Goal: Find specific page/section: Find specific page/section

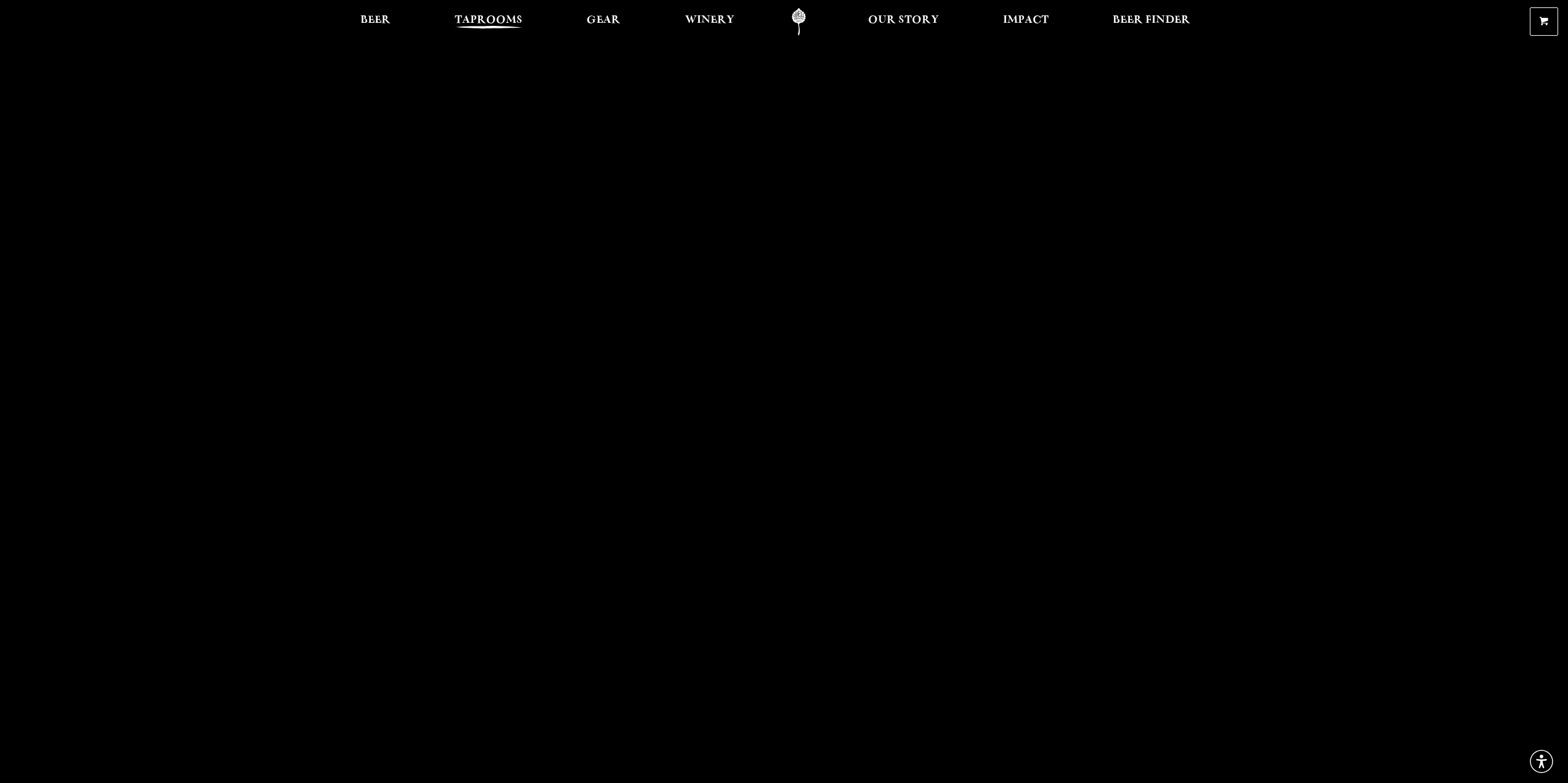
click at [494, 16] on span "Taprooms" at bounding box center [488, 20] width 68 height 10
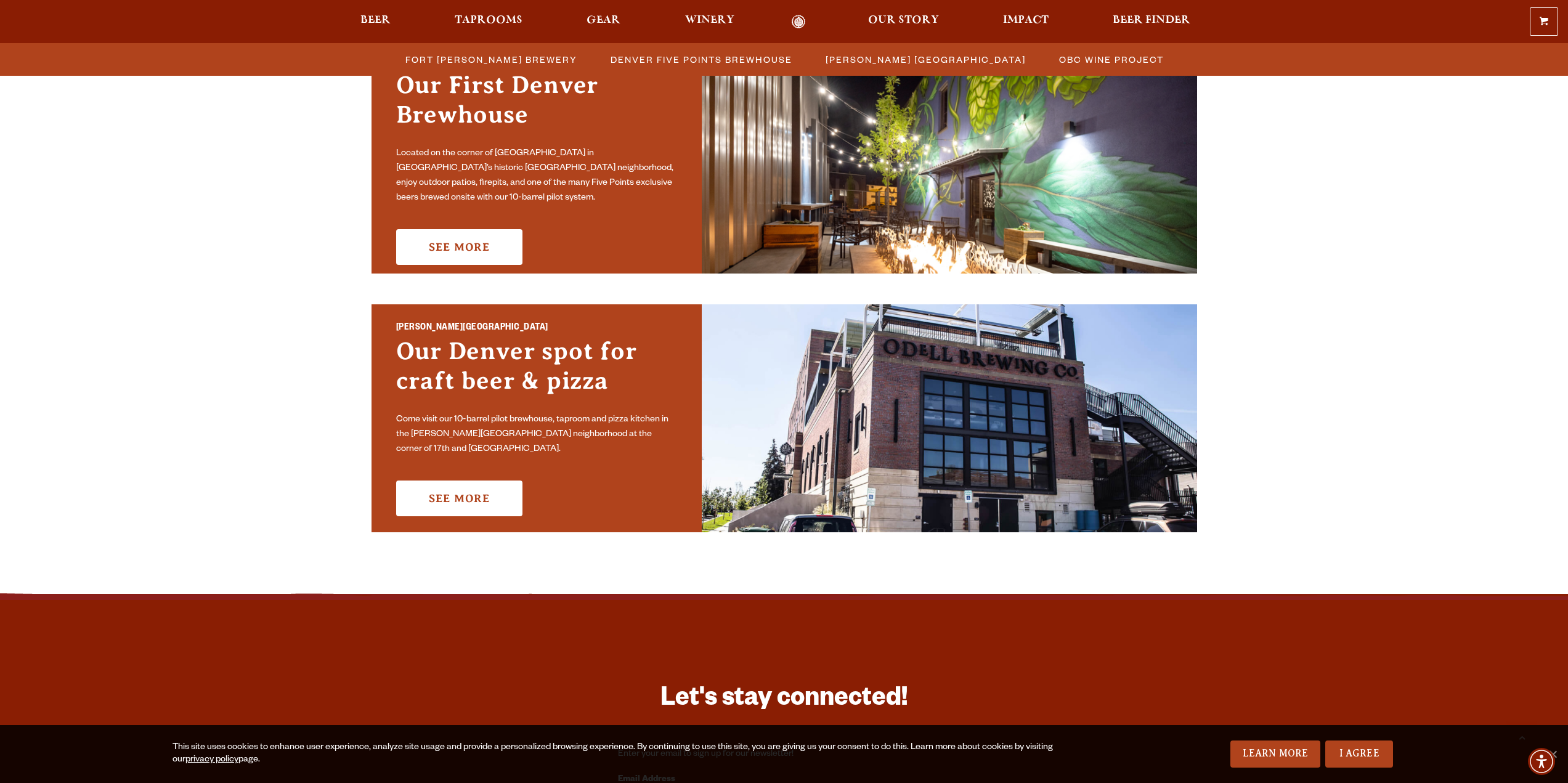
scroll to position [678, 0]
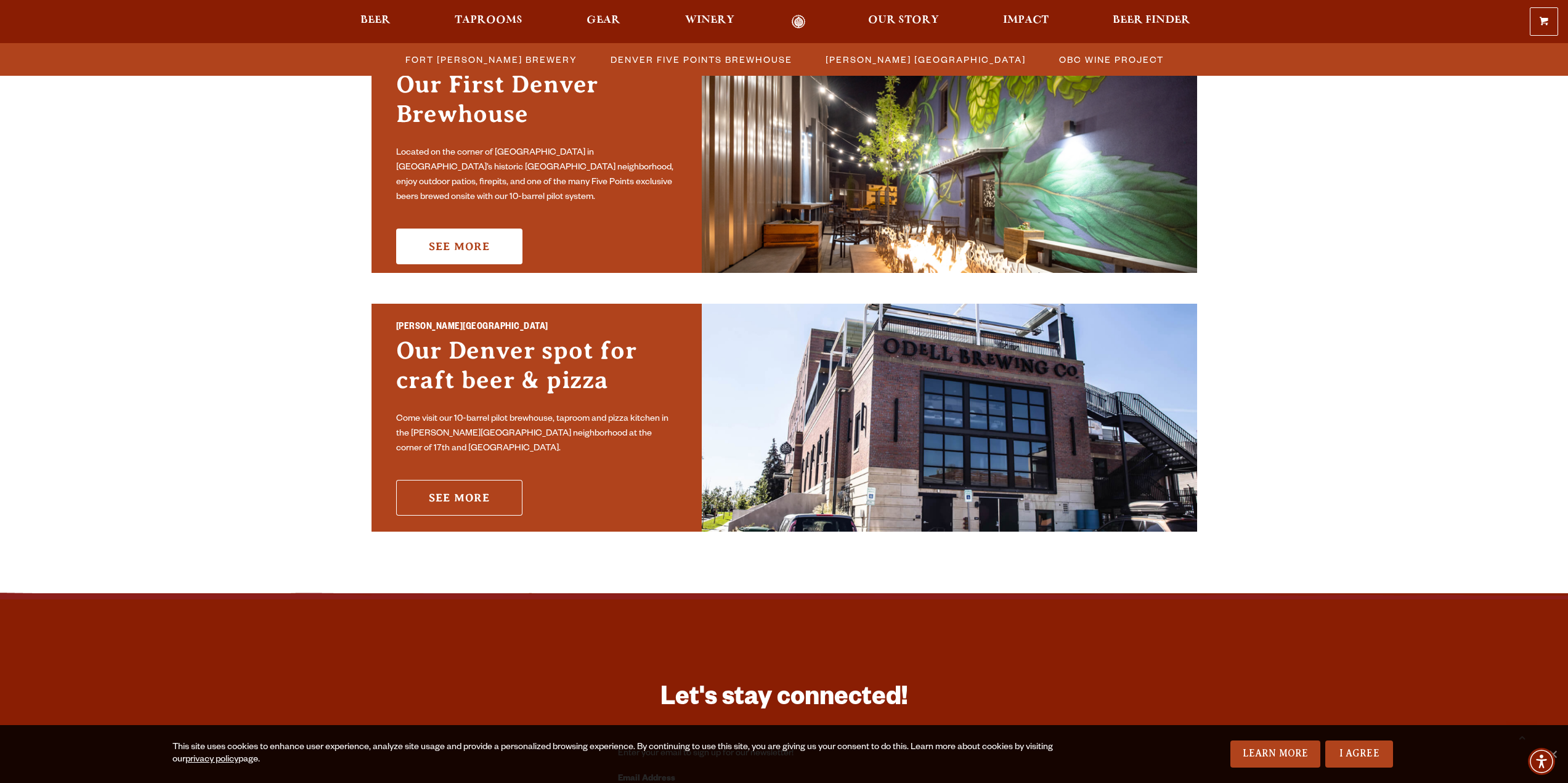
click at [446, 488] on link "See More" at bounding box center [459, 498] width 126 height 35
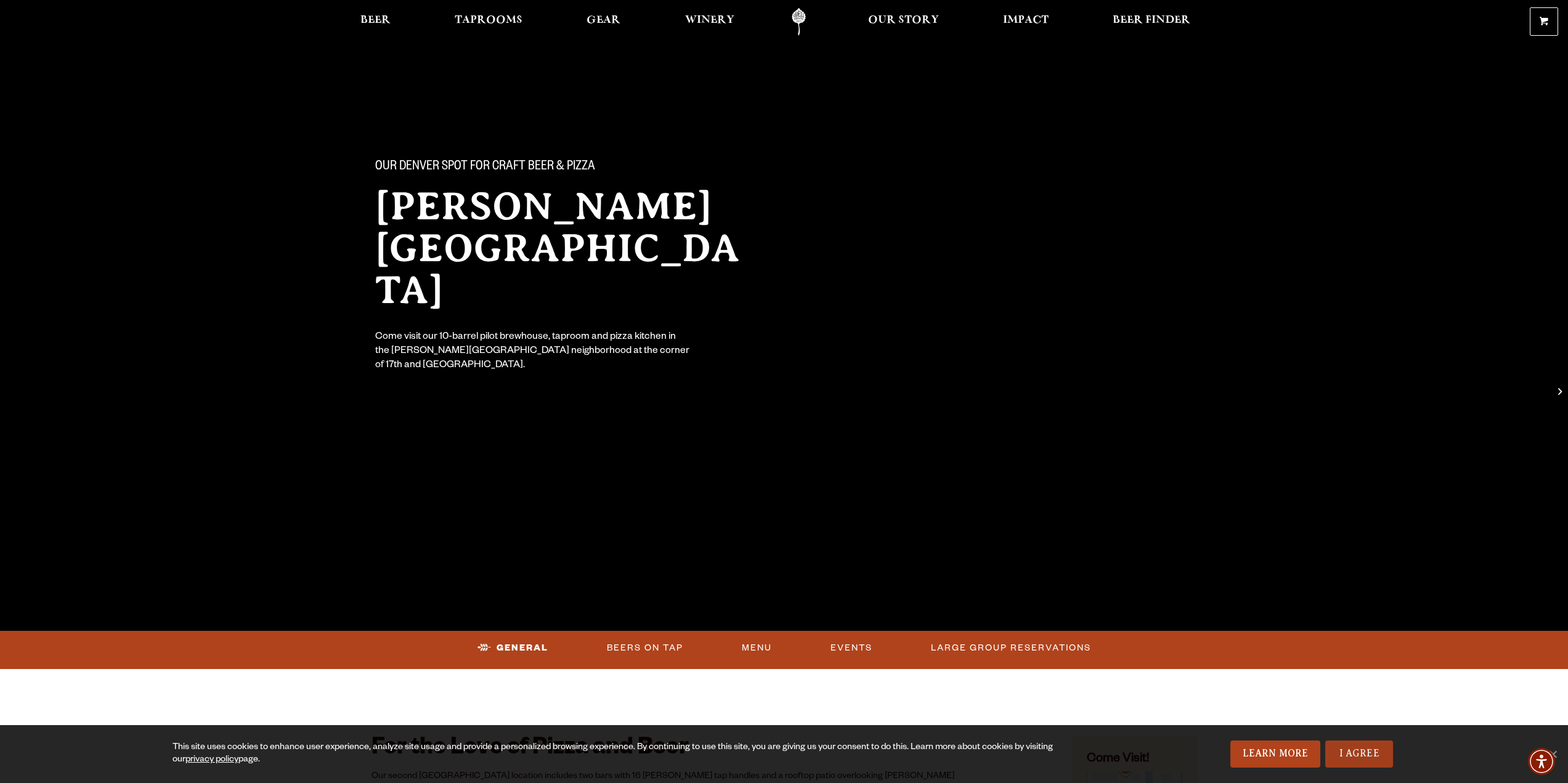
click at [1359, 757] on link "I Agree" at bounding box center [1359, 754] width 68 height 27
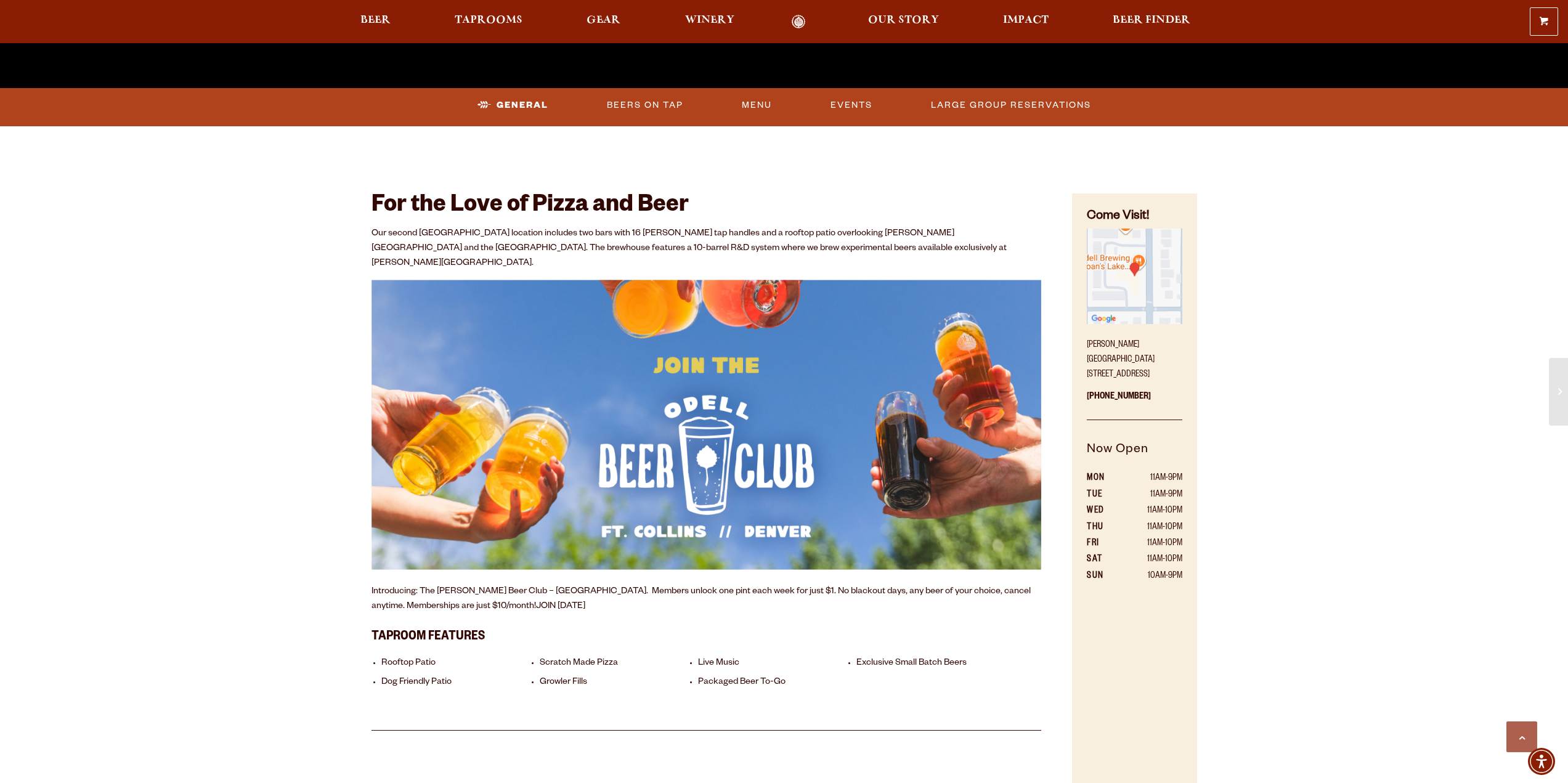
scroll to position [493, 0]
